Goal: Check status: Check status

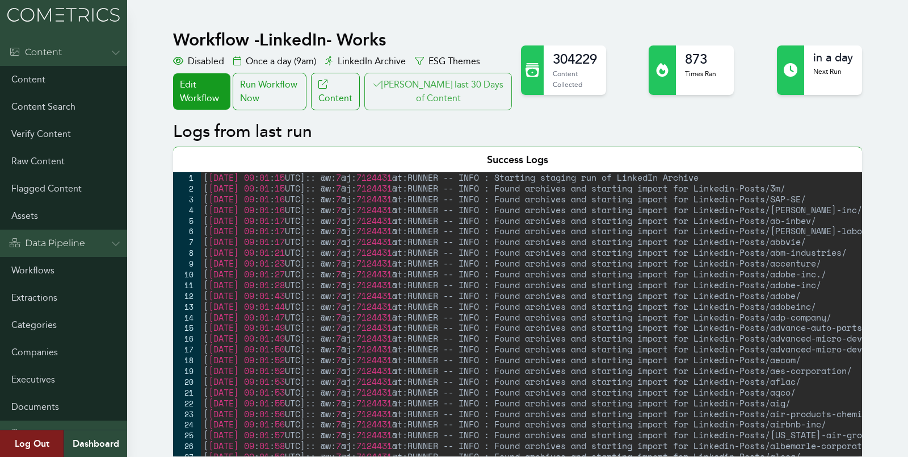
click at [458, 90] on button "[PERSON_NAME] last 30 Days of Content" at bounding box center [439, 91] width 148 height 37
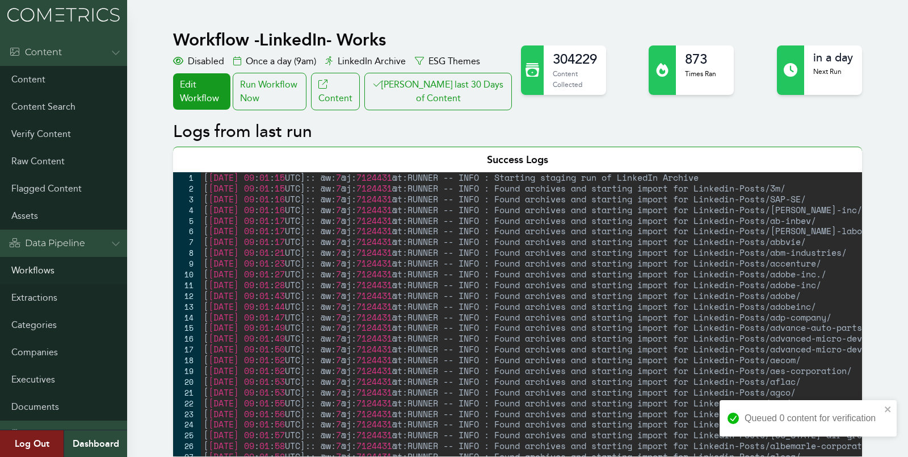
click at [23, 271] on link "Workflows" at bounding box center [63, 270] width 127 height 27
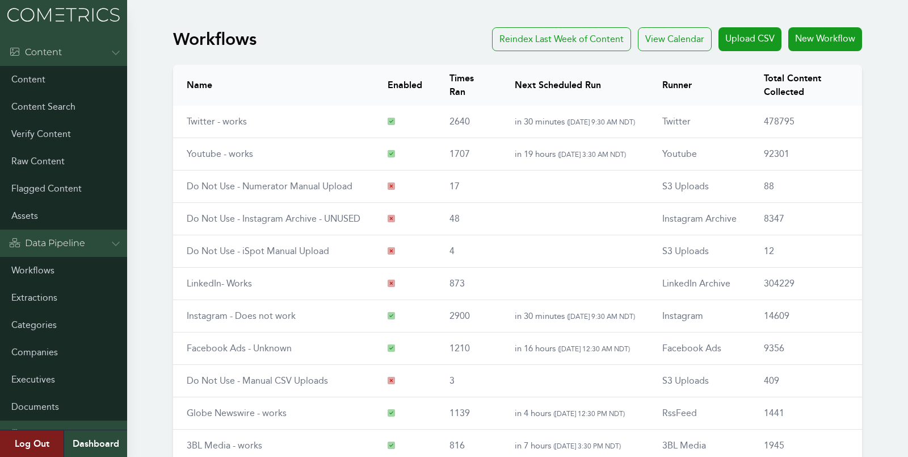
scroll to position [129, 0]
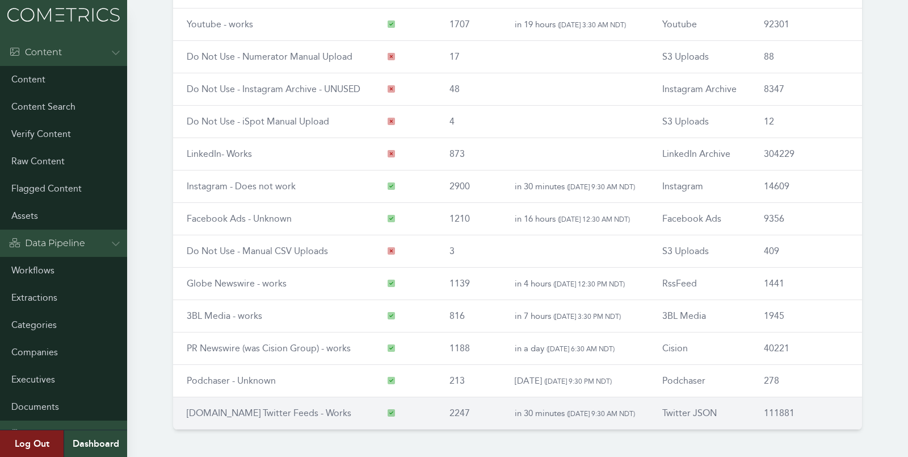
click at [227, 417] on td "RSS.app Twitter Feeds - Works" at bounding box center [273, 413] width 201 height 32
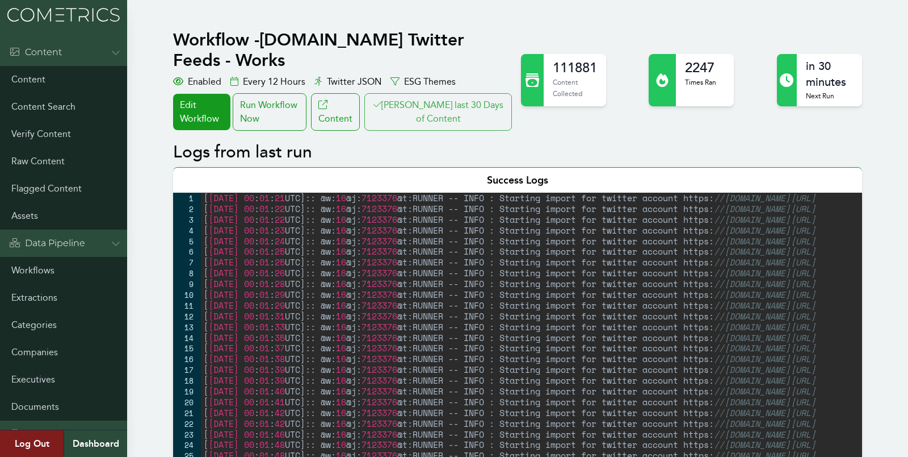
click at [442, 93] on button "[PERSON_NAME] last 30 Days of Content" at bounding box center [439, 111] width 148 height 37
